Goal: Transaction & Acquisition: Purchase product/service

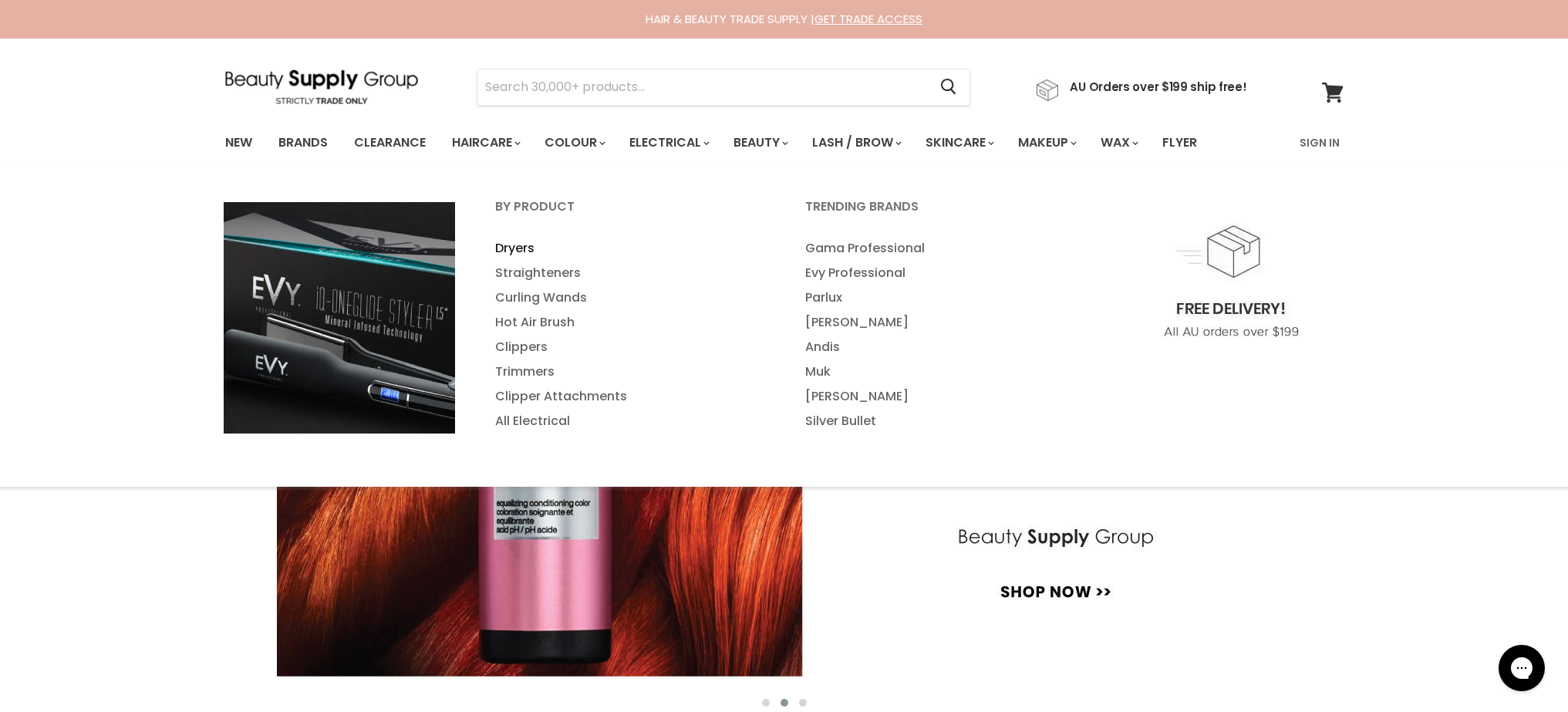
click at [520, 248] on link "Dryers" at bounding box center [629, 248] width 307 height 24
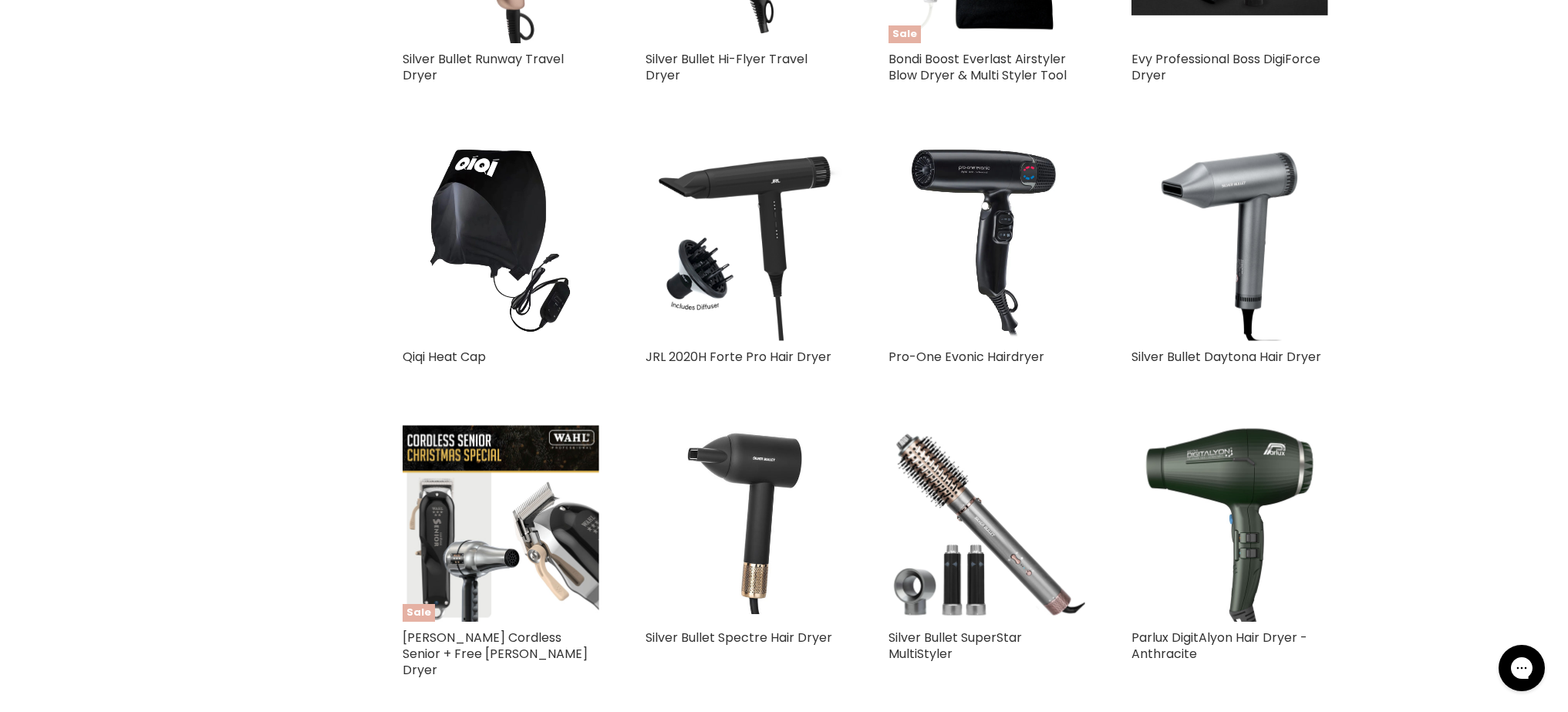
scroll to position [3763, 0]
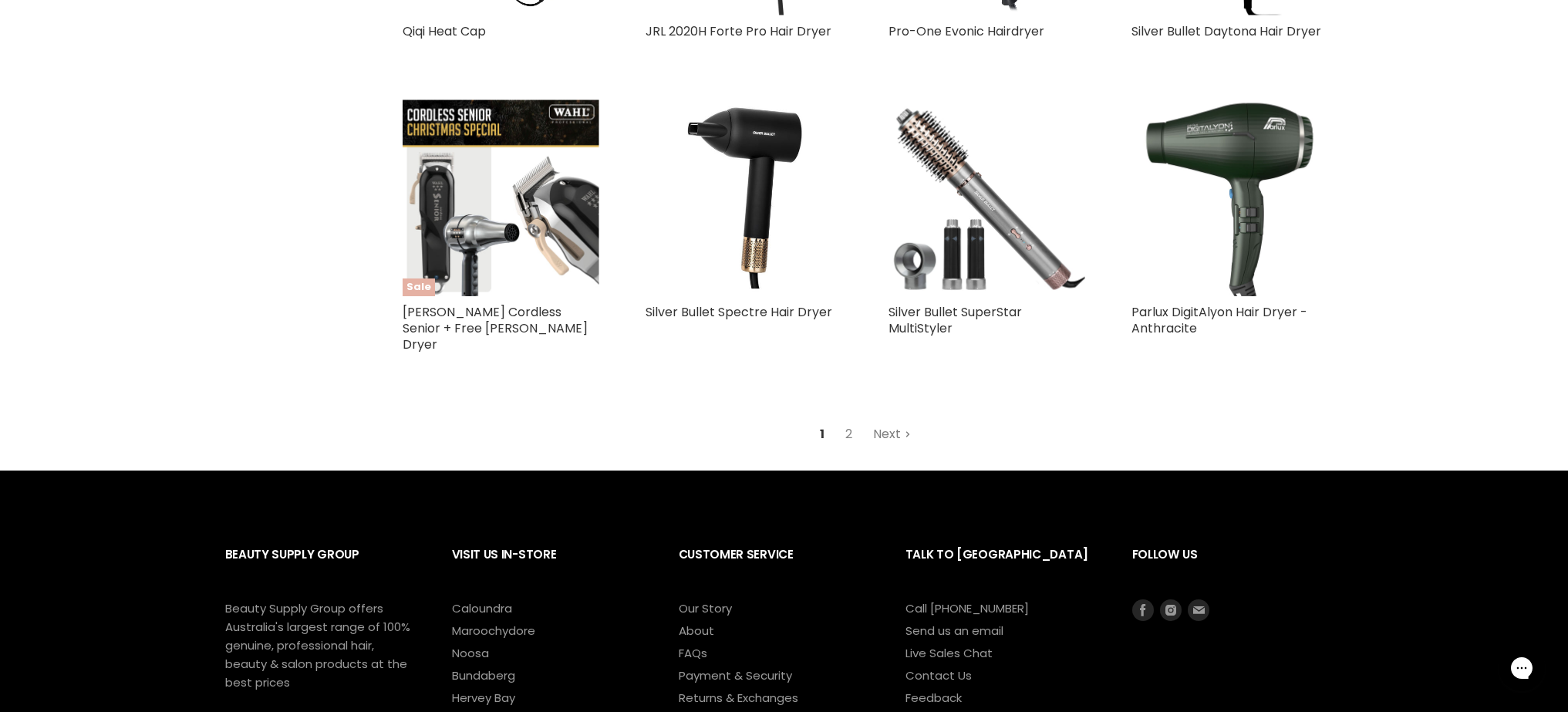
click at [880, 421] on link "Next" at bounding box center [892, 435] width 55 height 28
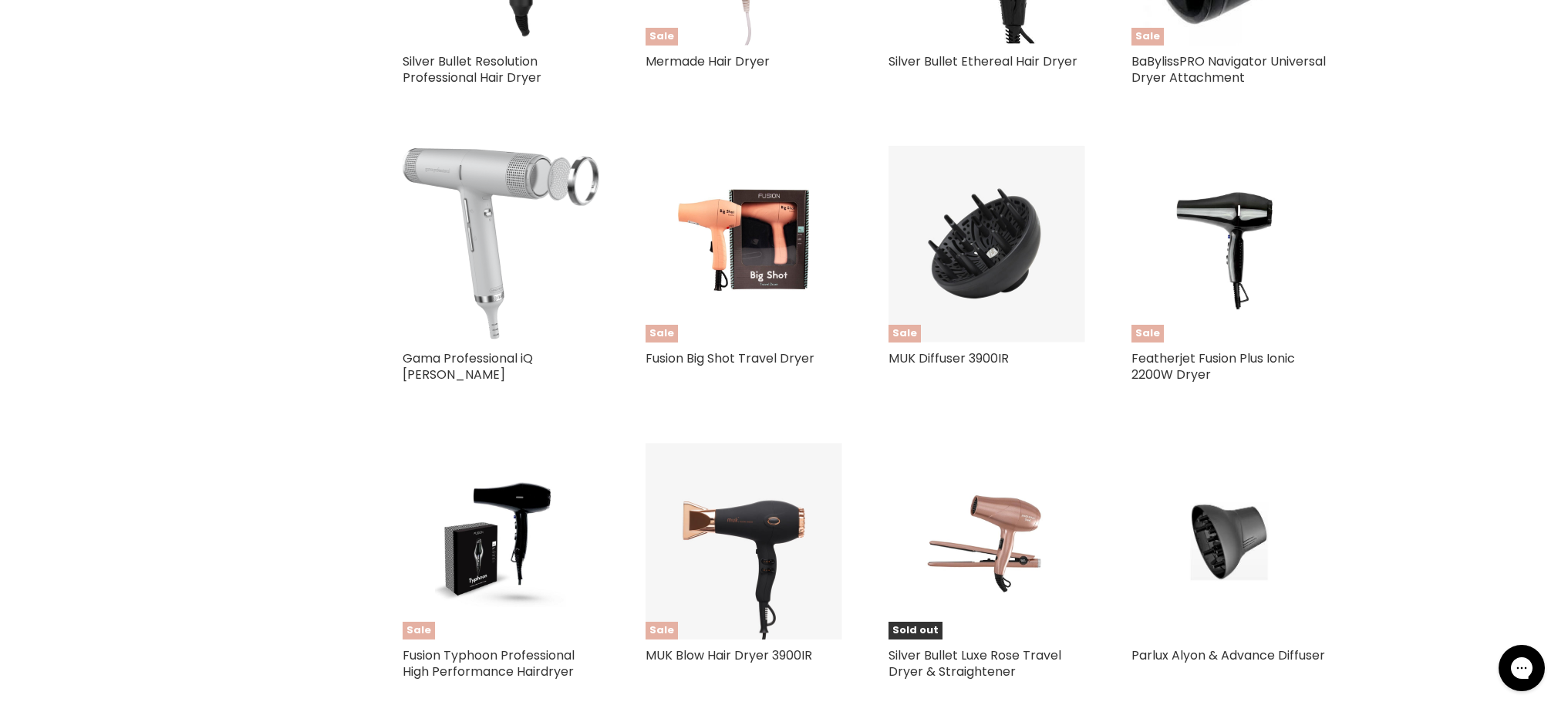
scroll to position [1205, 0]
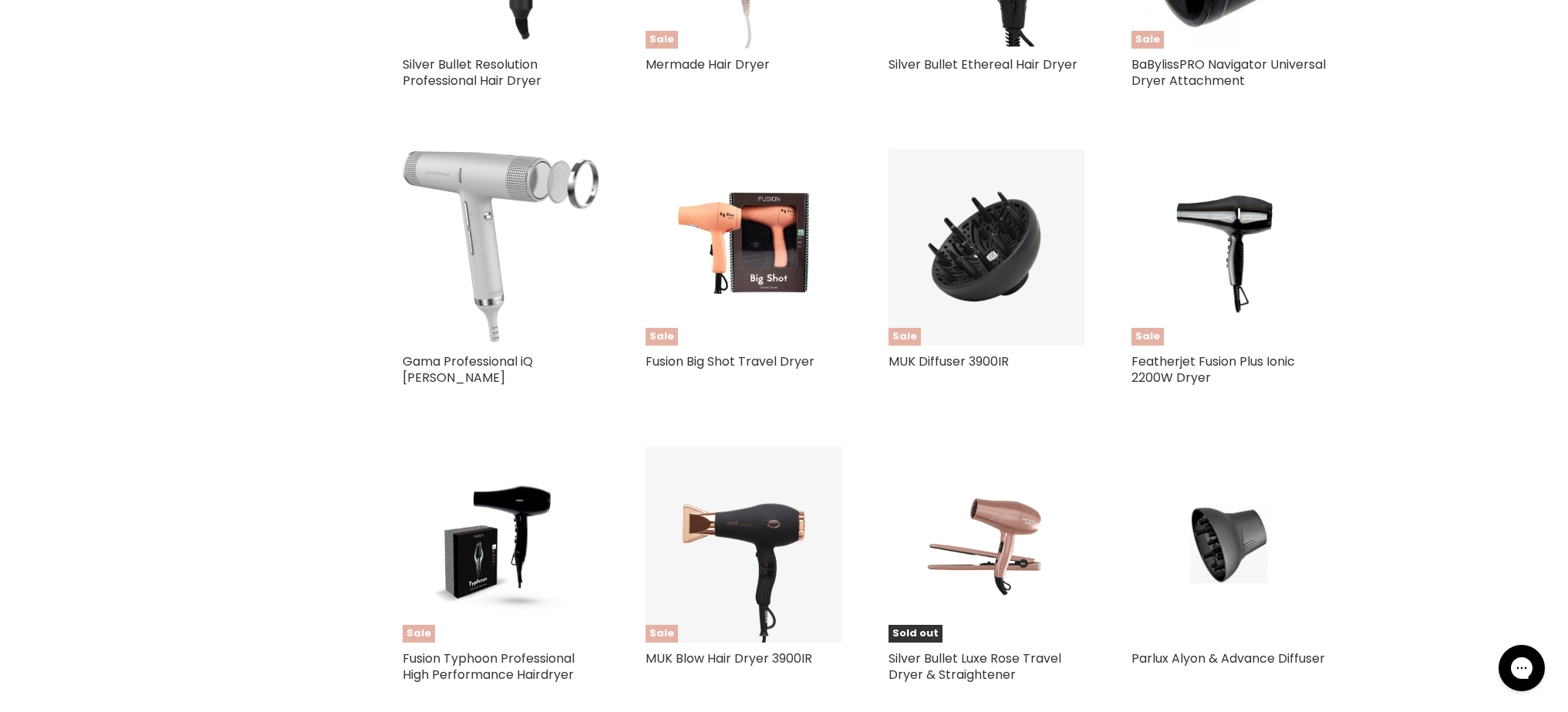
click at [509, 211] on img "Main content" at bounding box center [501, 246] width 197 height 191
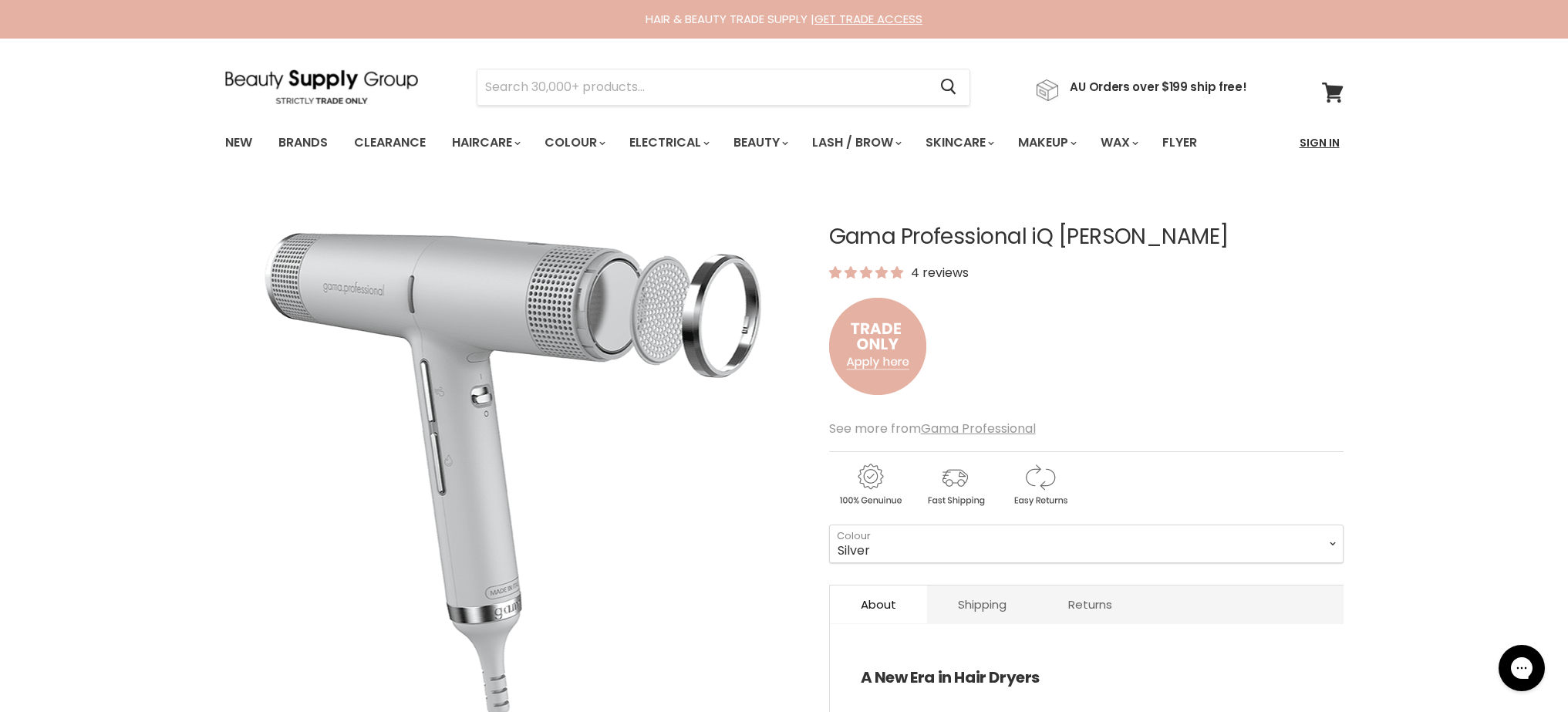
click at [1325, 145] on link "Sign In" at bounding box center [1320, 143] width 59 height 33
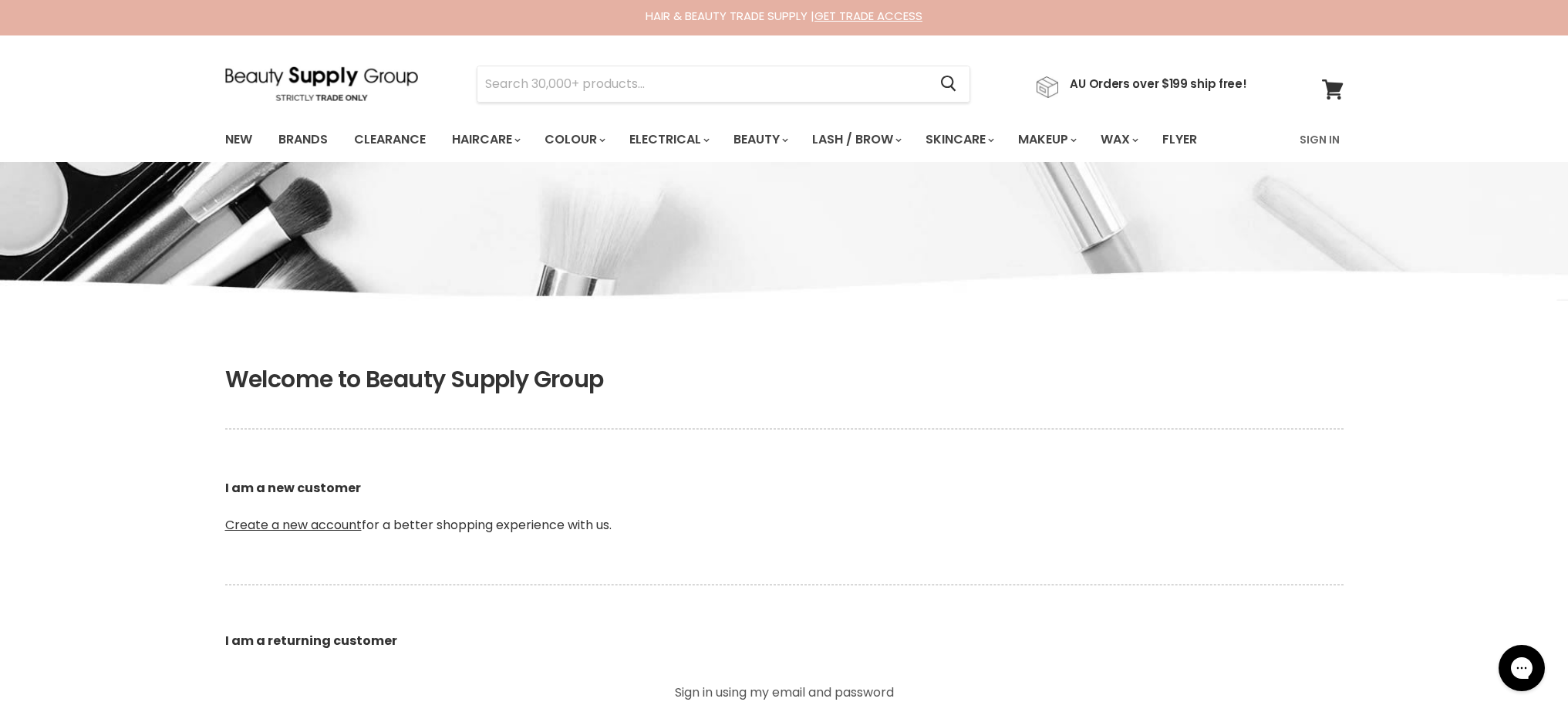
scroll to position [314, 0]
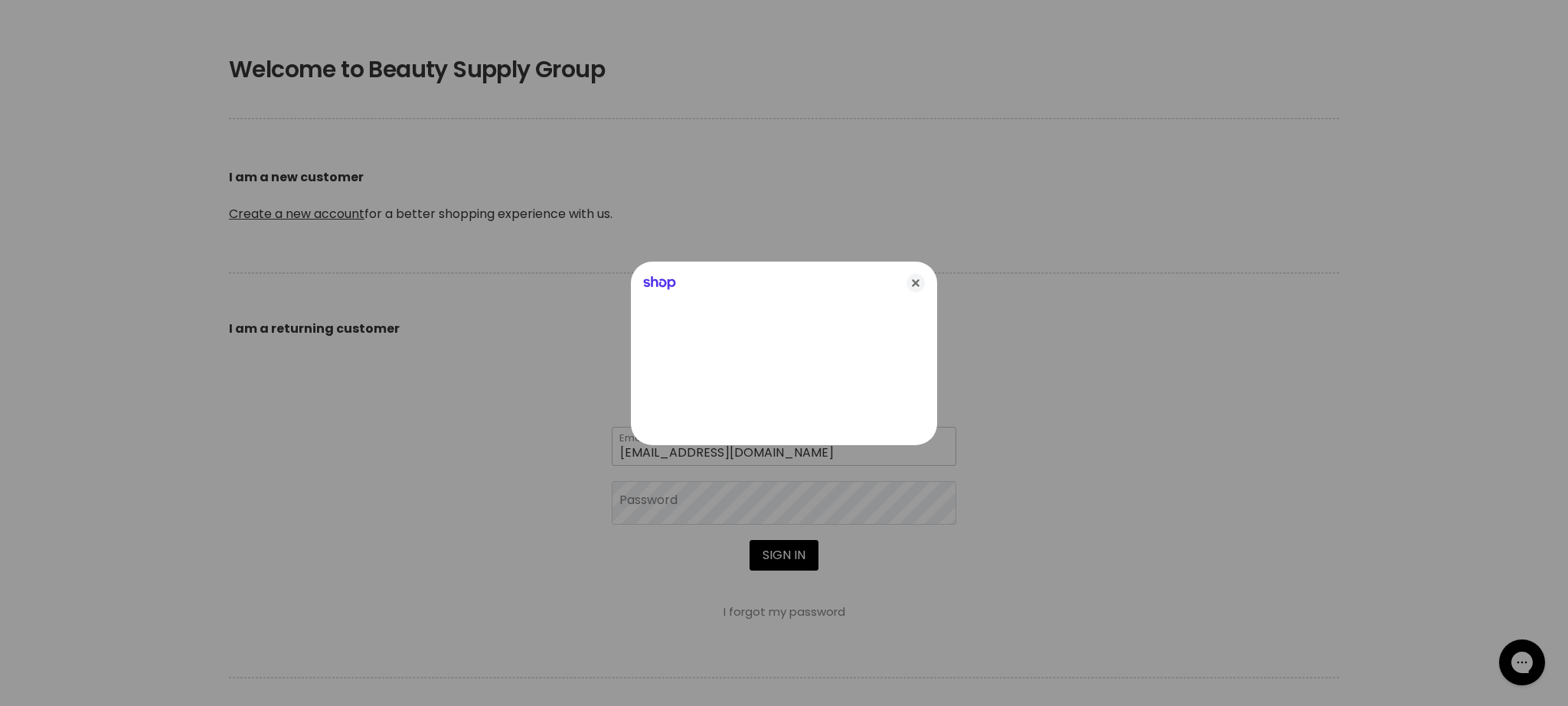
type input "rachael@rubybluehair.com.au"
click at [666, 506] on div at bounding box center [784, 353] width 1568 height 706
click at [913, 281] on icon "Close" at bounding box center [915, 283] width 19 height 19
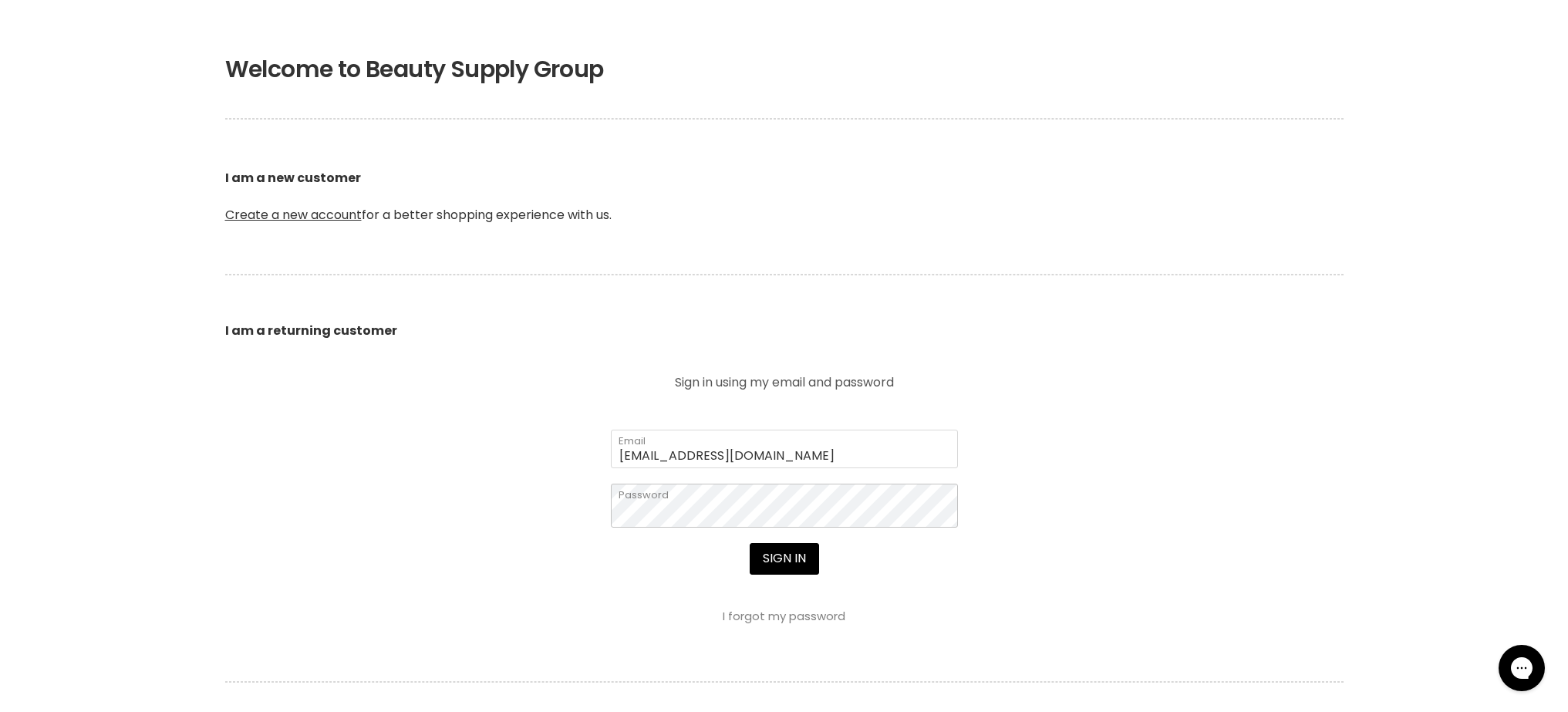
click at [784, 561] on button "Sign in" at bounding box center [784, 558] width 69 height 31
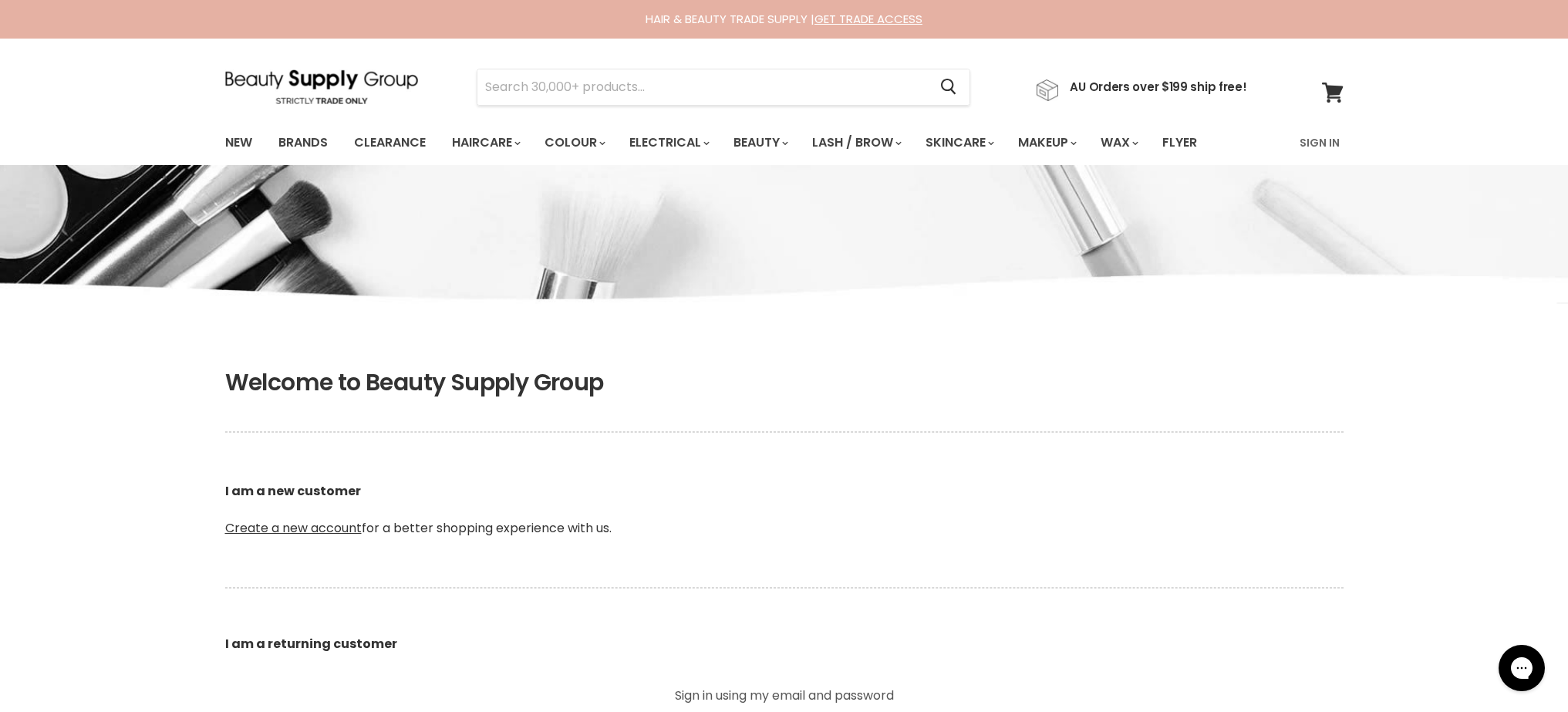
scroll to position [314, 0]
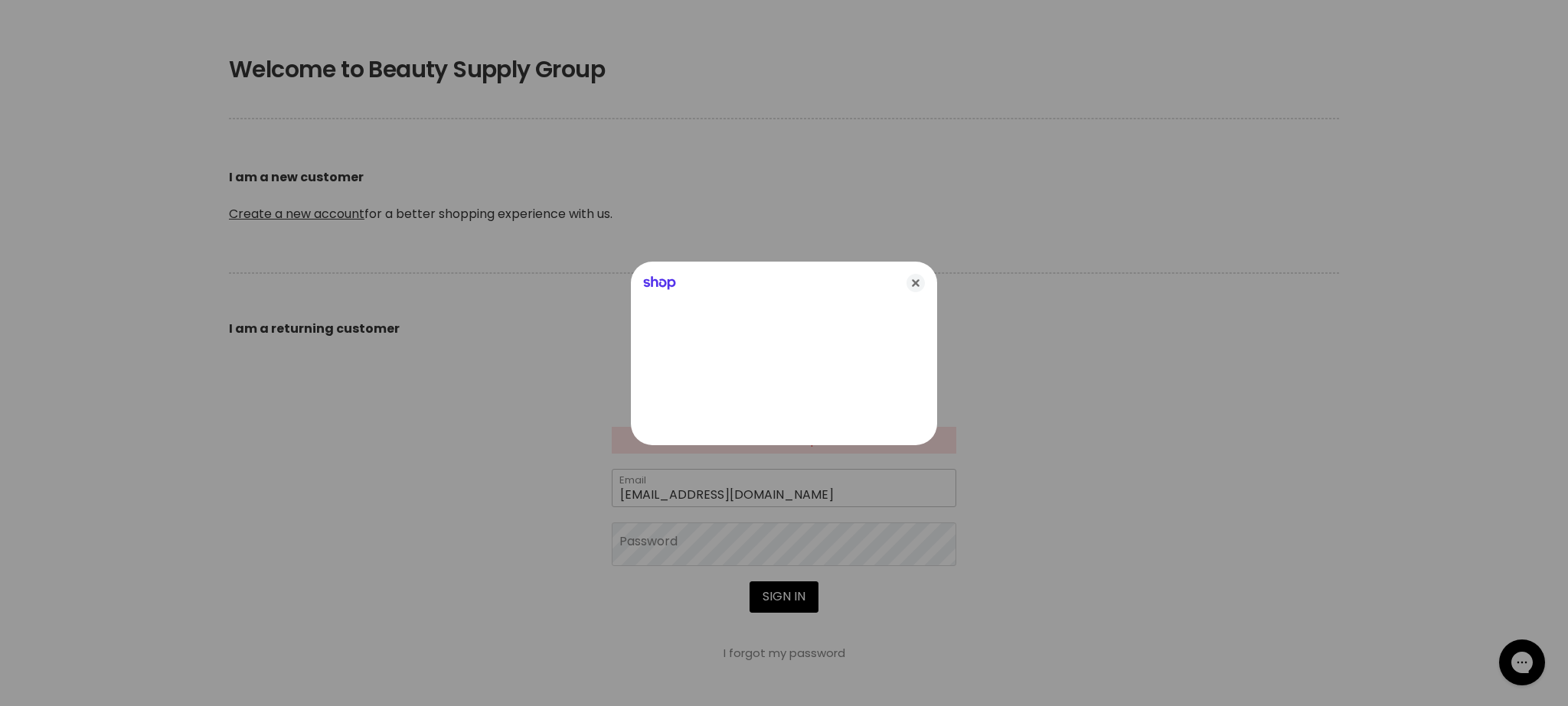
type input "rachael@rubybluehair.com.au"
click at [915, 290] on icon "Close" at bounding box center [915, 283] width 19 height 19
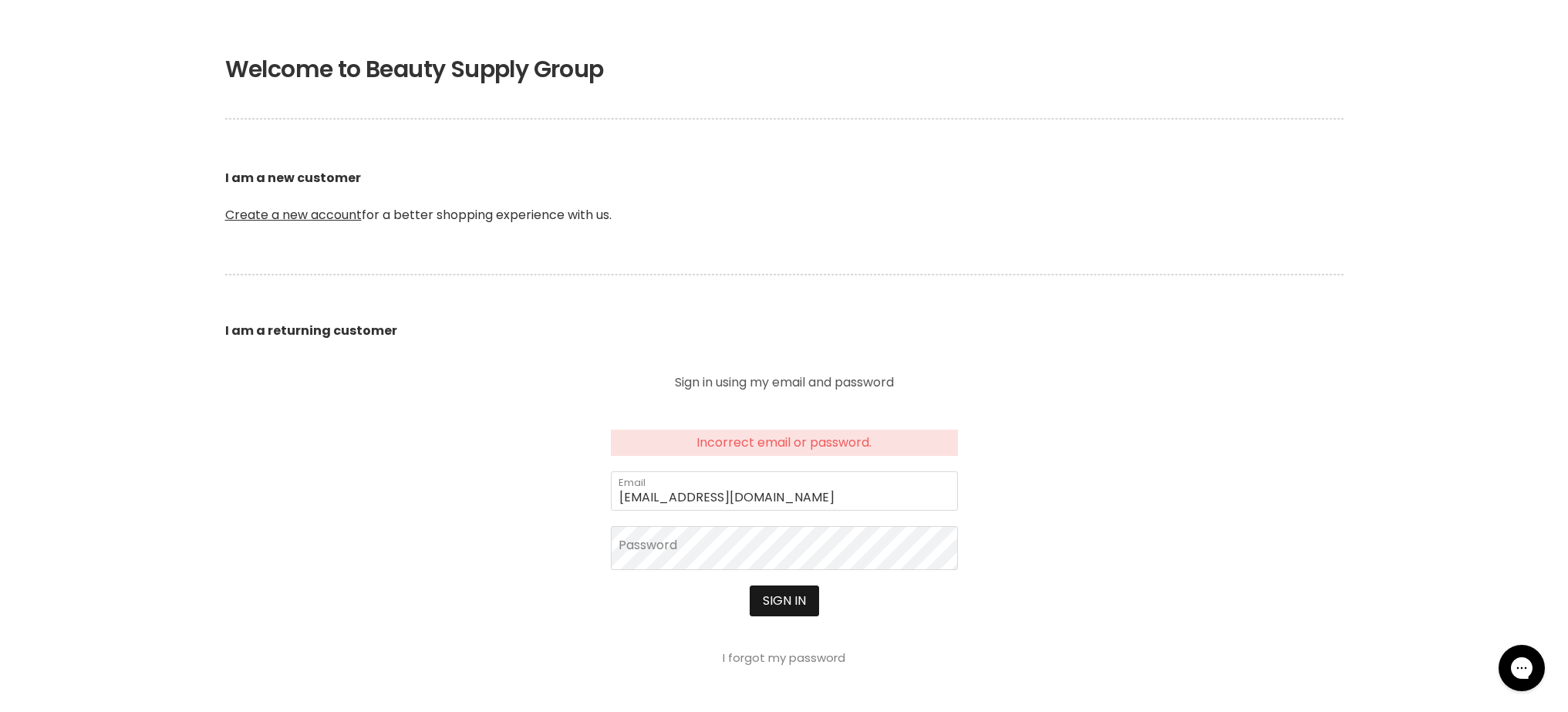
click at [749, 595] on div "Sign in I forgot my password" at bounding box center [784, 625] width 347 height 78
click at [776, 600] on button "Sign in" at bounding box center [784, 601] width 69 height 31
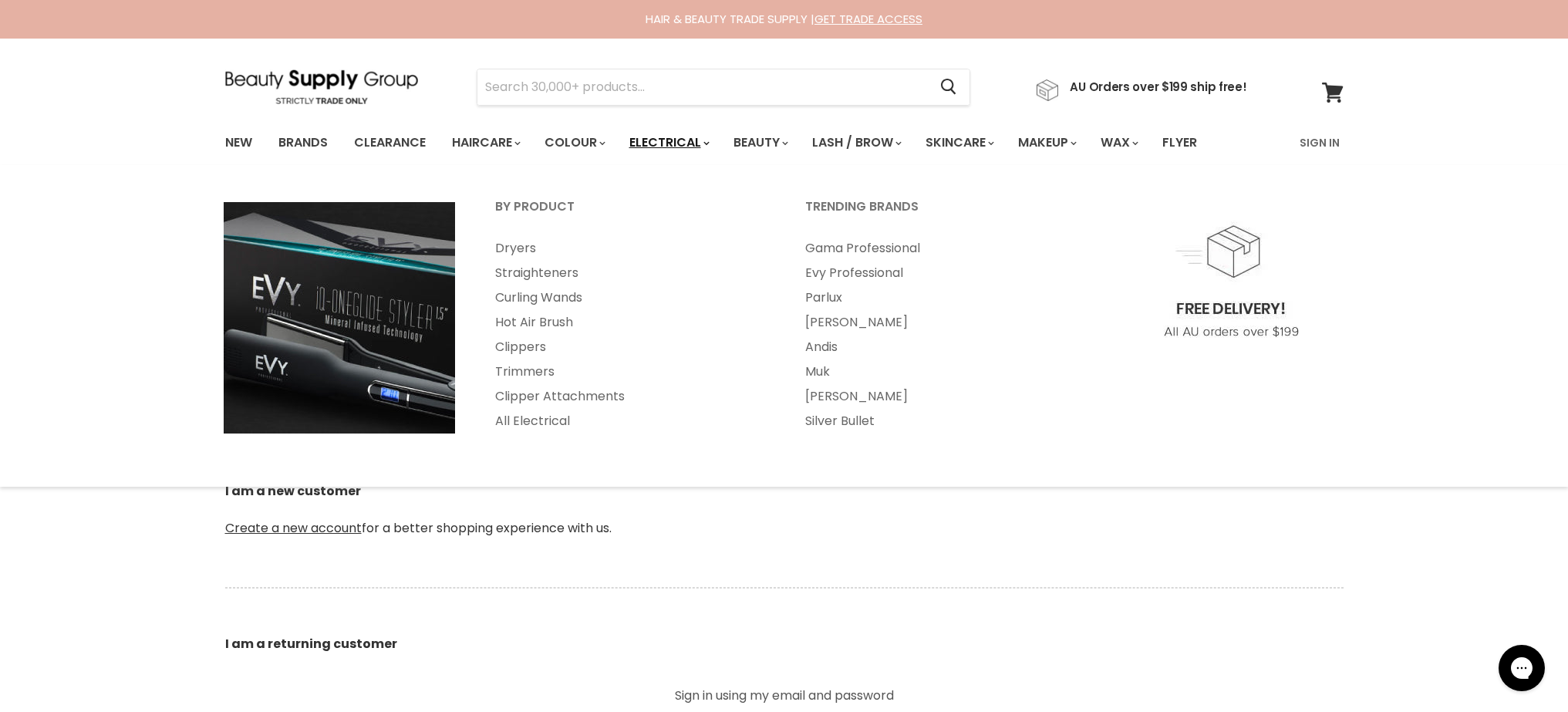
click at [685, 147] on link "Electrical" at bounding box center [668, 143] width 101 height 33
click at [509, 249] on link "Dryers" at bounding box center [629, 248] width 307 height 24
